Goal: Task Accomplishment & Management: Complete application form

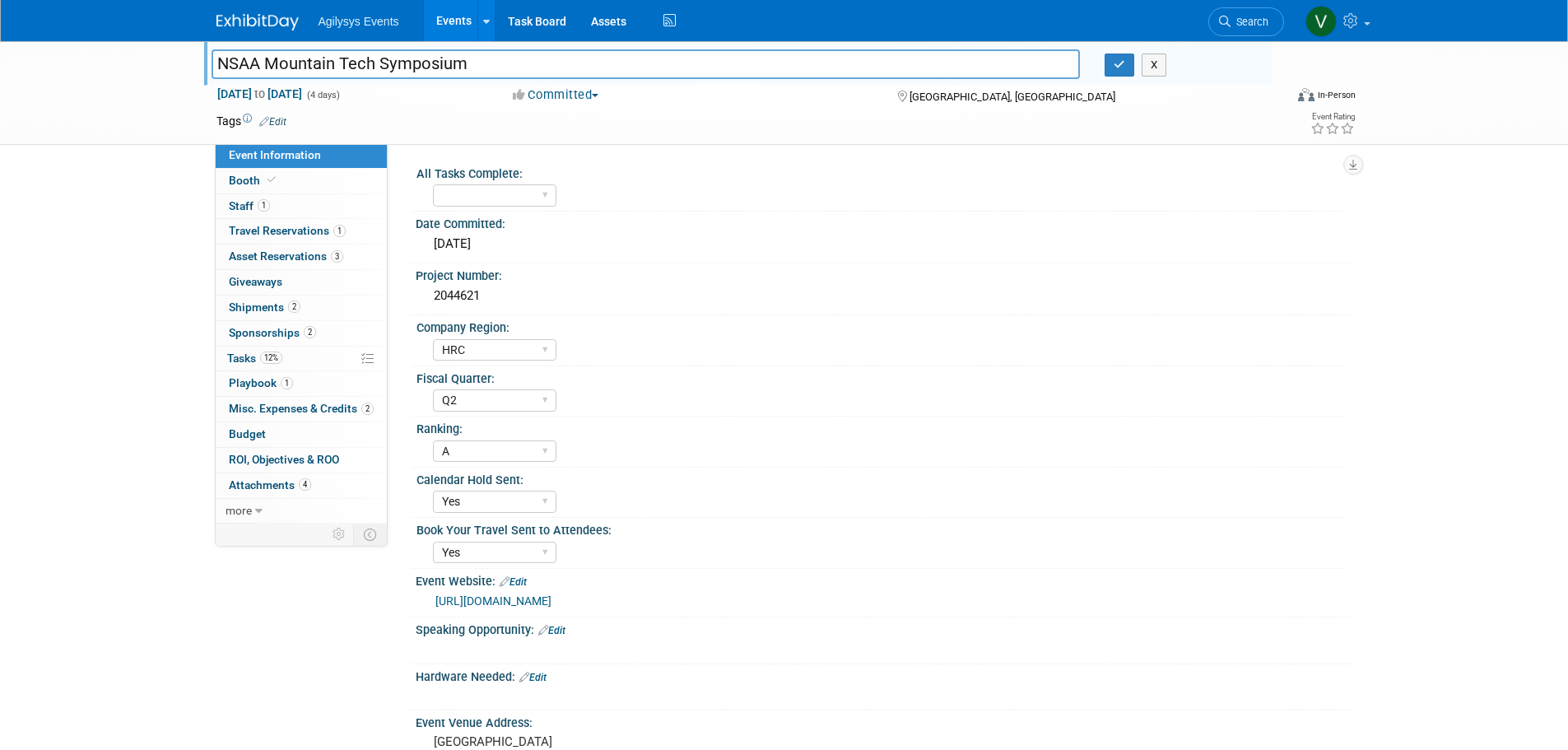
select select "HRC"
select select "Q2"
select select "A"
select select "Yes"
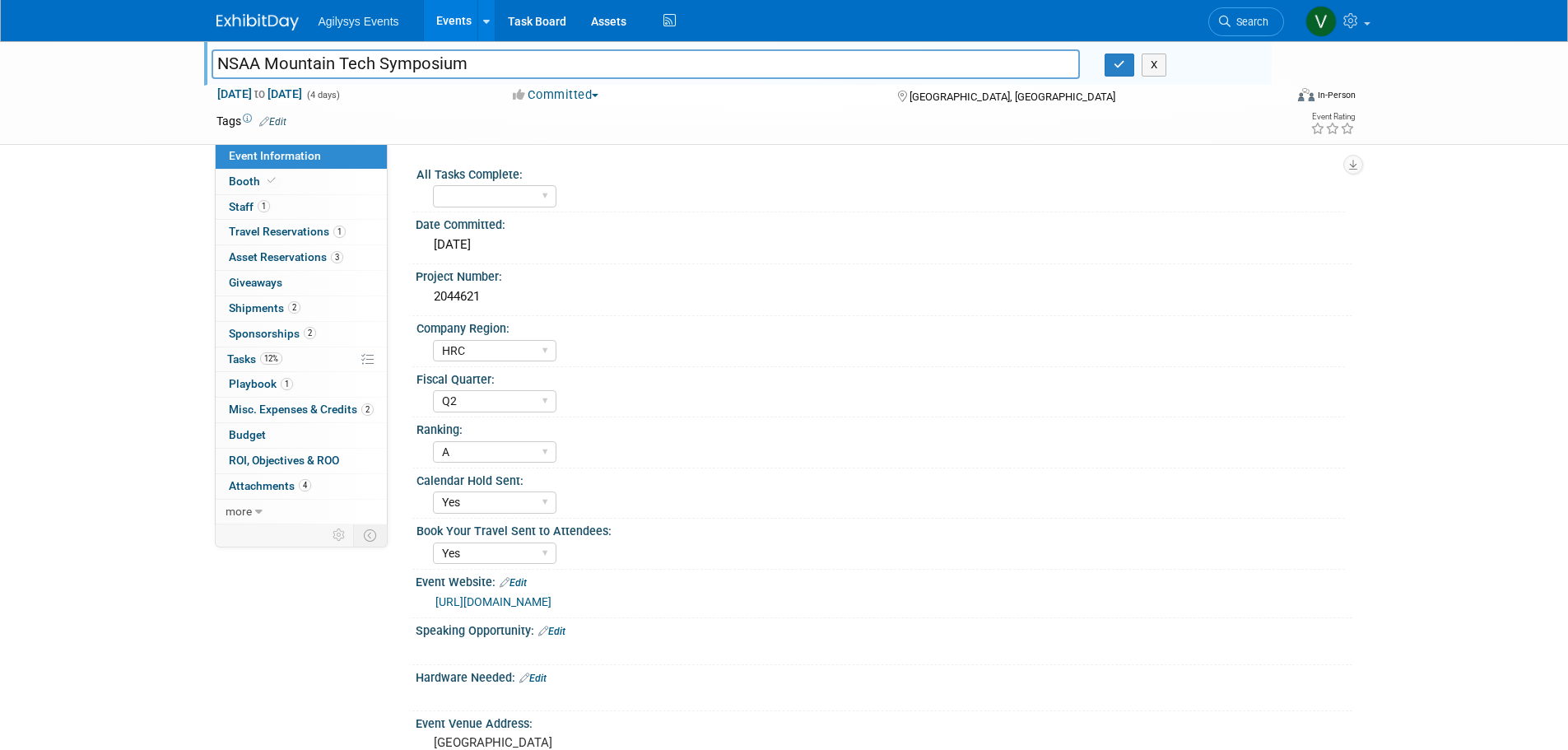
click at [219, 25] on img at bounding box center [258, 22] width 83 height 16
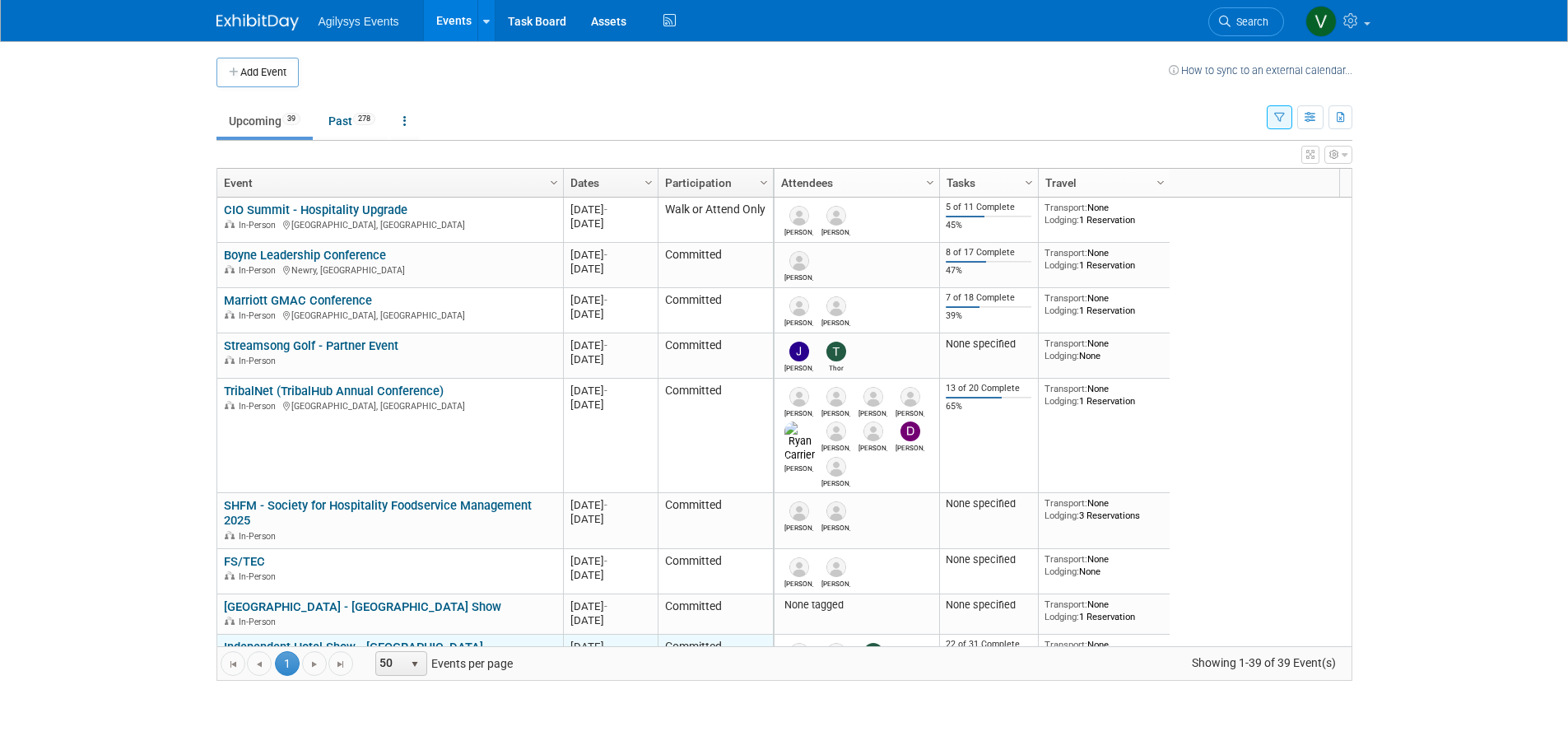
scroll to position [99, 0]
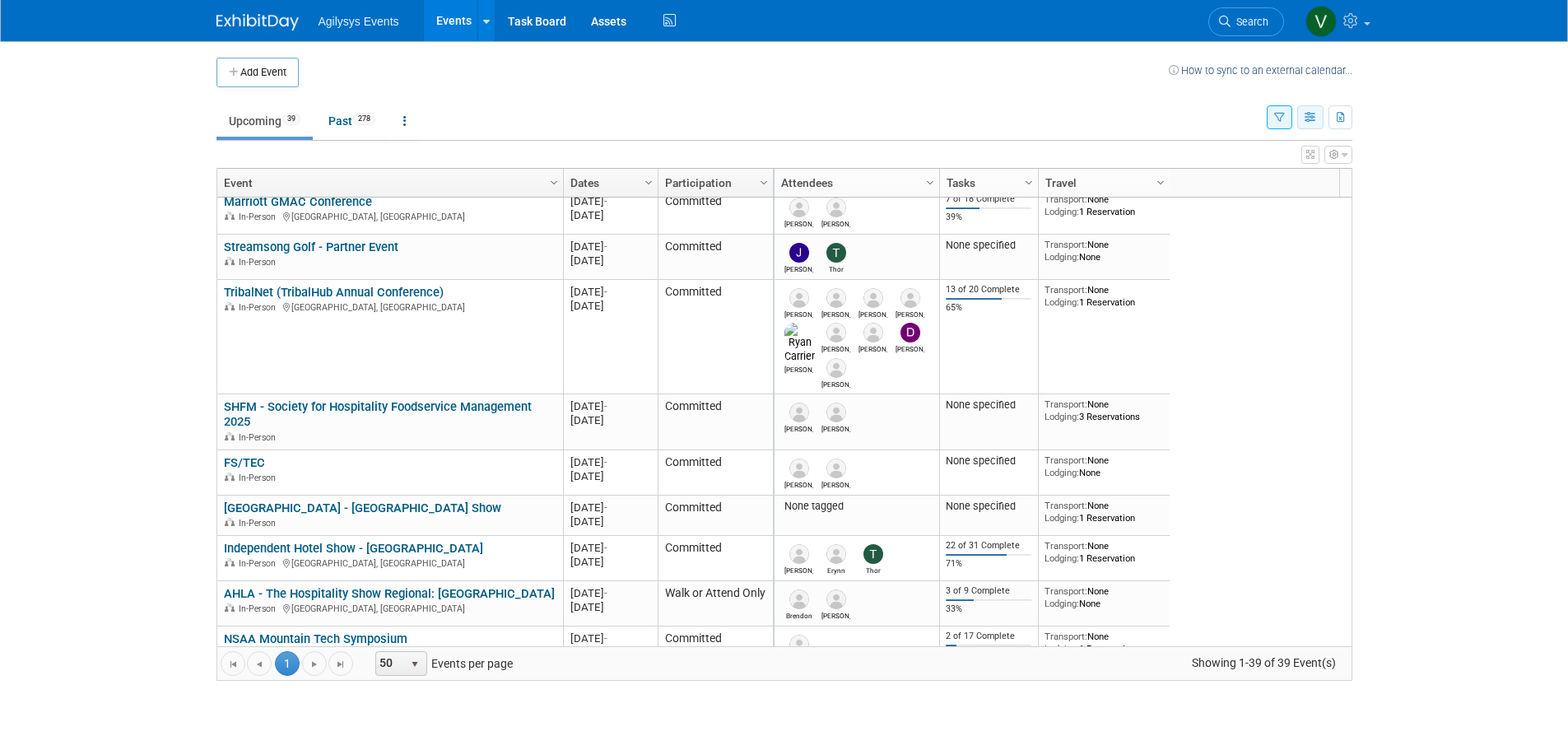
click at [1318, 116] on button "button" at bounding box center [1310, 117] width 27 height 24
click at [1232, 219] on link "Calendar View" at bounding box center [1241, 226] width 139 height 23
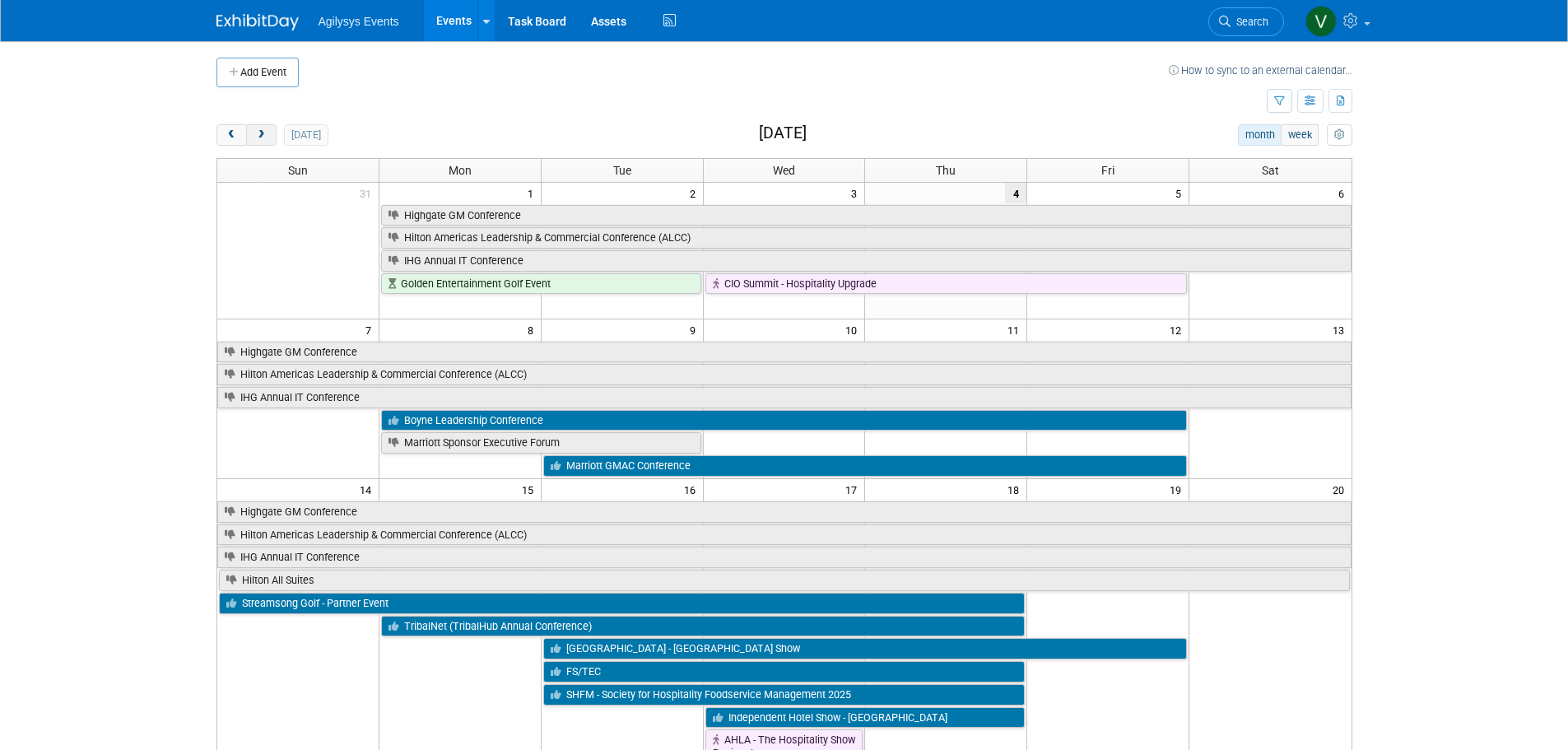
click at [254, 138] on button "next" at bounding box center [261, 134] width 30 height 22
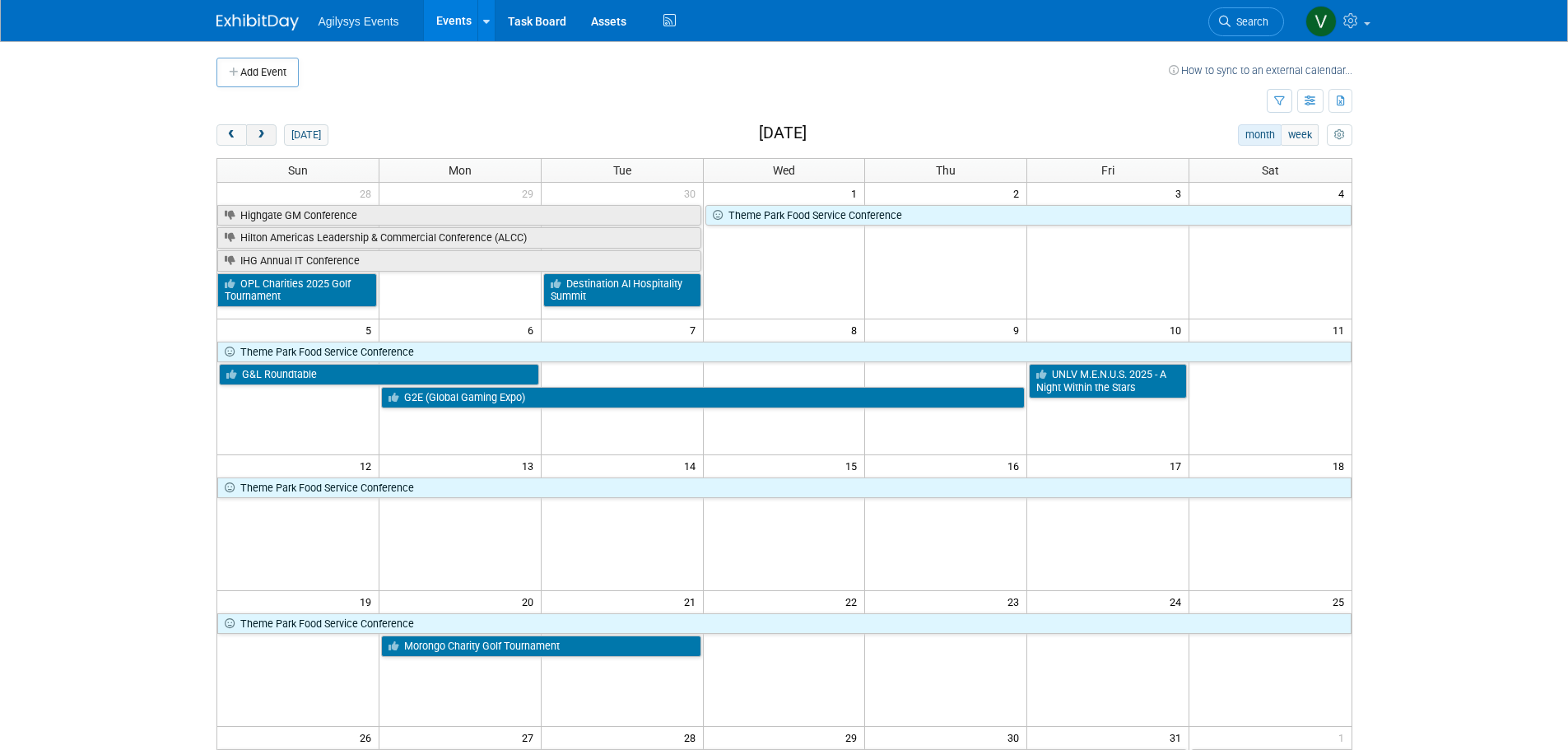
click at [268, 133] on button "next" at bounding box center [261, 134] width 30 height 22
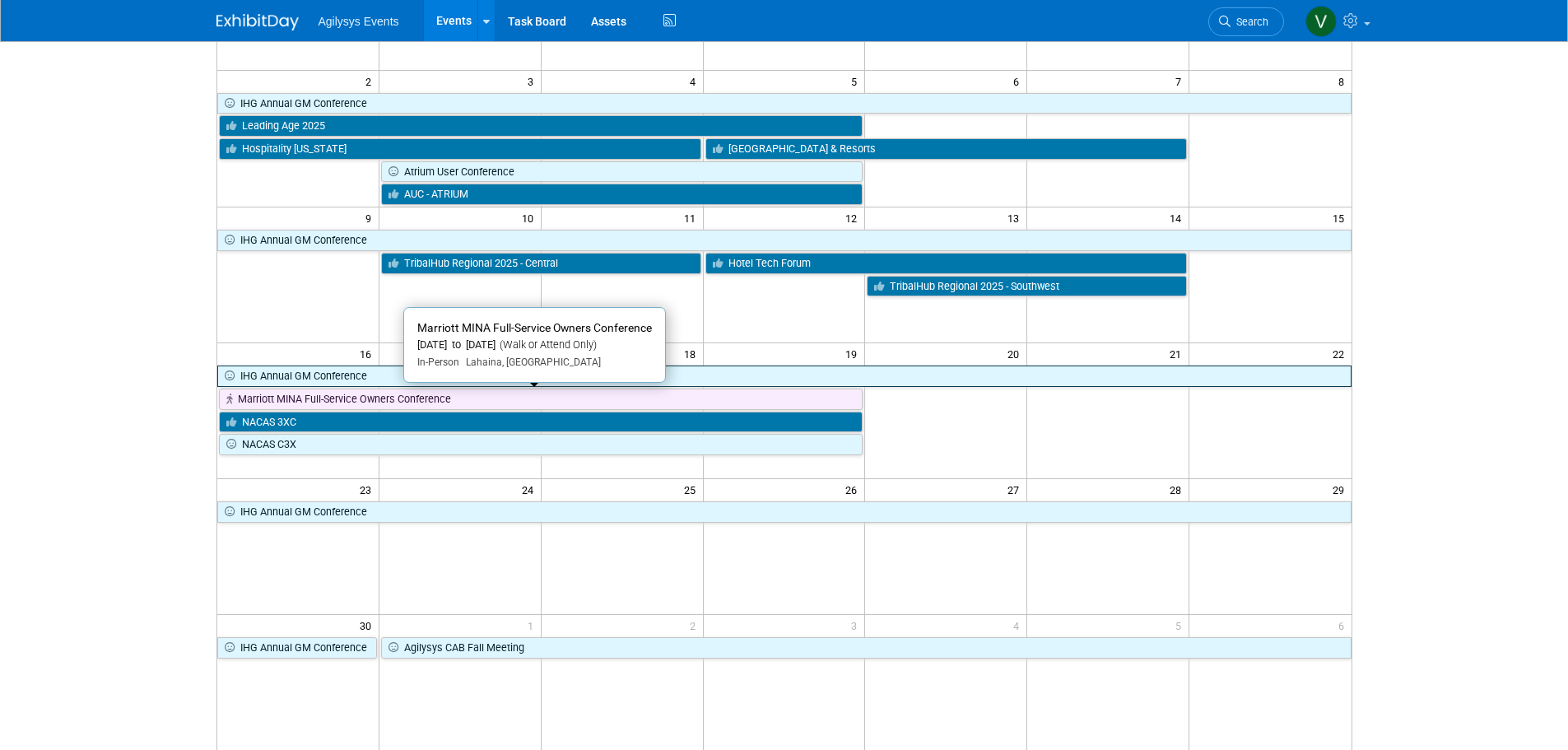
scroll to position [330, 0]
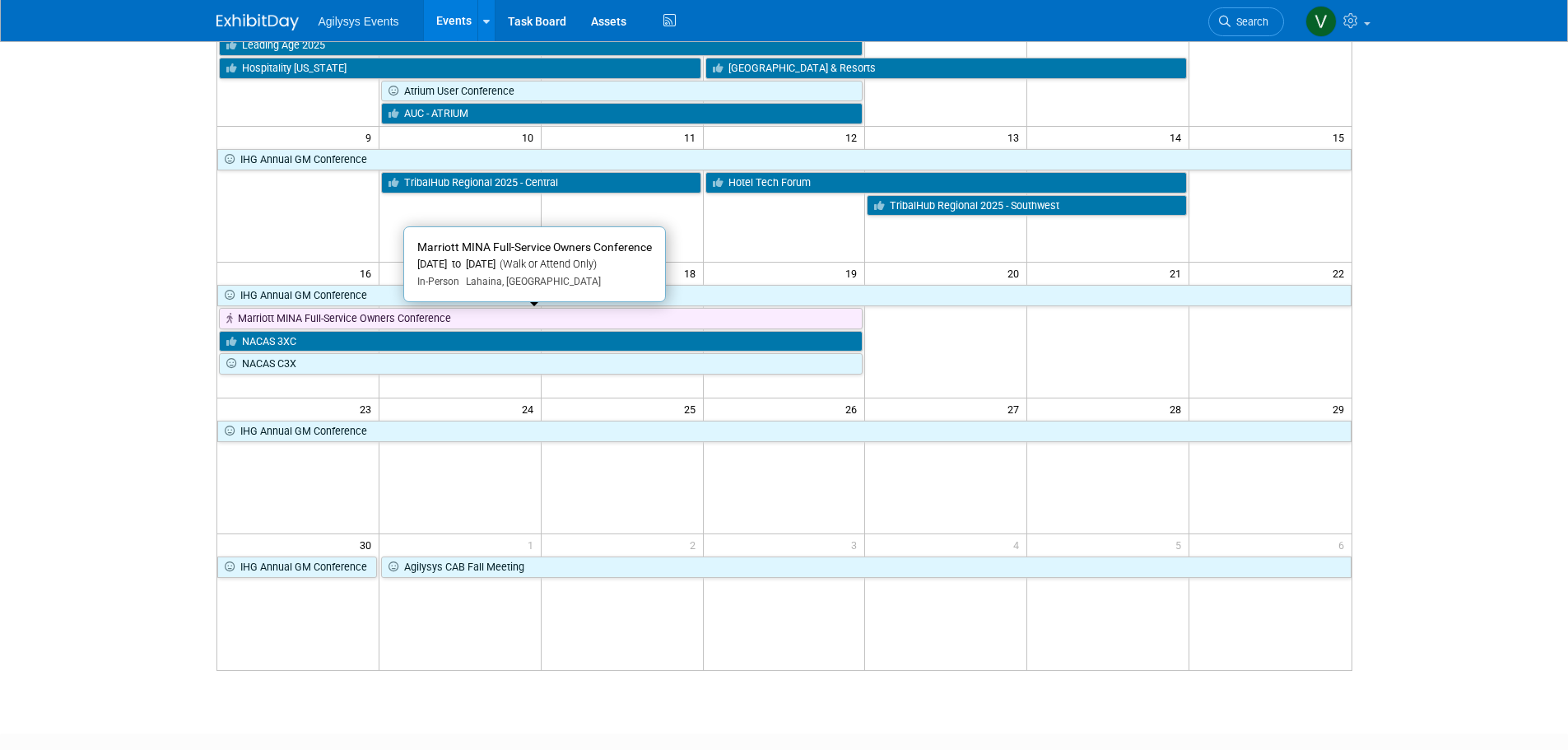
click at [297, 315] on link "Marriott MINA Full-Service Owners Conference" at bounding box center [540, 319] width 645 height 22
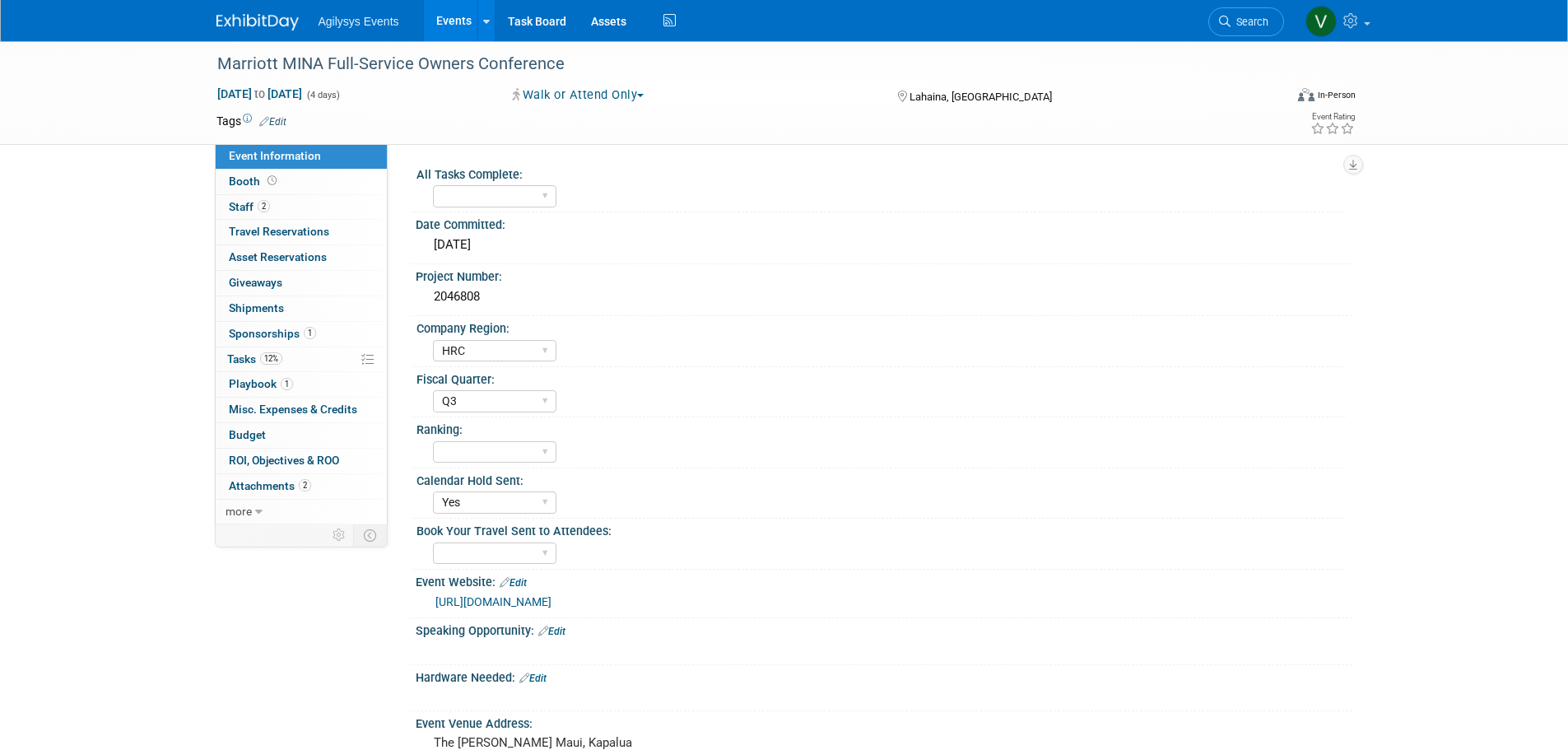
select select "HRC"
select select "Q3"
select select "Yes"
